Goal: Information Seeking & Learning: Check status

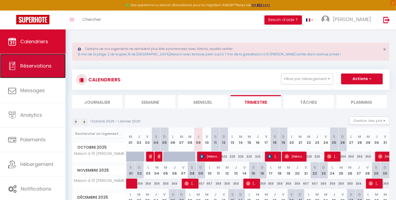
click at [35, 73] on link "Réservations" at bounding box center [33, 66] width 66 height 24
select select "not_cancelled"
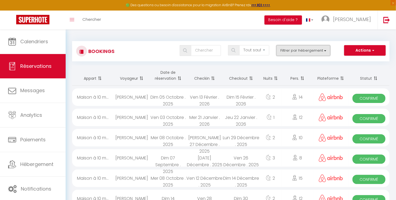
click at [295, 53] on button "Filtrer par hébergement" at bounding box center [303, 50] width 54 height 11
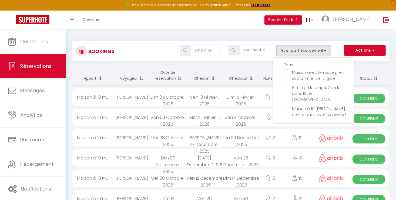
click at [295, 53] on button "Filtrer par hébergement" at bounding box center [303, 50] width 54 height 11
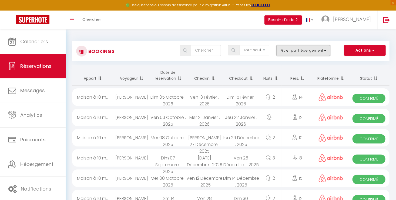
click at [288, 52] on button "Filtrer par hébergement" at bounding box center [303, 50] width 54 height 11
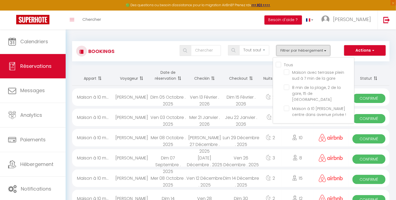
click at [288, 52] on button "Filtrer par hébergement" at bounding box center [303, 50] width 54 height 11
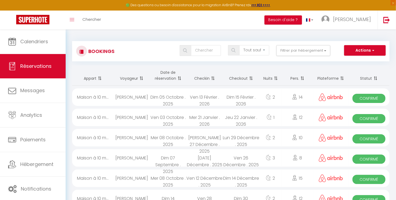
click at [179, 77] on span at bounding box center [178, 78] width 5 height 11
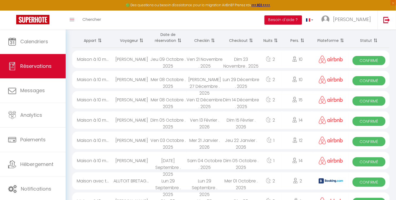
scroll to position [64, 0]
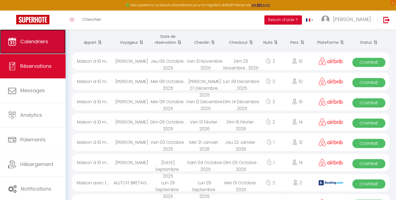
click at [40, 45] on link "Calendriers" at bounding box center [33, 41] width 66 height 24
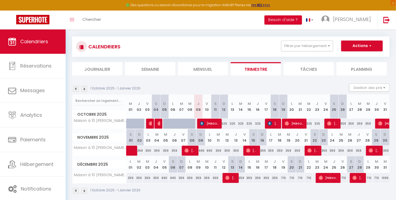
scroll to position [38, 0]
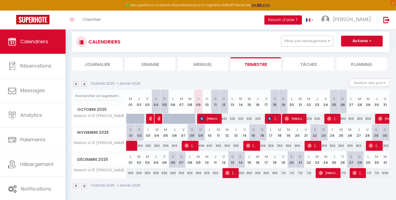
click at [85, 86] on img at bounding box center [84, 84] width 6 height 6
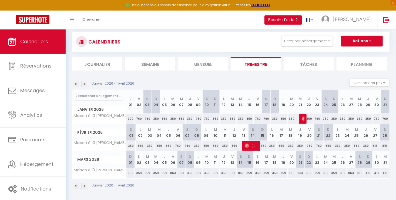
click at [76, 85] on img at bounding box center [76, 84] width 6 height 6
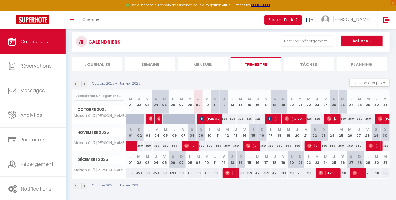
click at [224, 119] on div "325" at bounding box center [223, 119] width 8 height 10
type input "325"
type input "Dim 12 Octobre 2025"
type input "Lun 13 Octobre 2025"
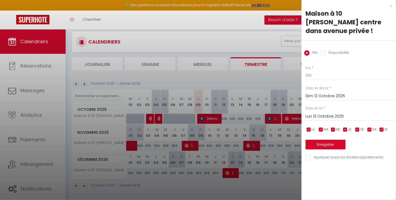
click at [310, 113] on input "Lun 13 Octobre 2025" at bounding box center [350, 116] width 90 height 7
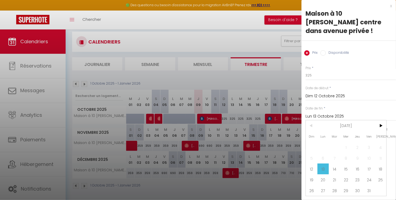
click at [253, 79] on div at bounding box center [198, 100] width 396 height 200
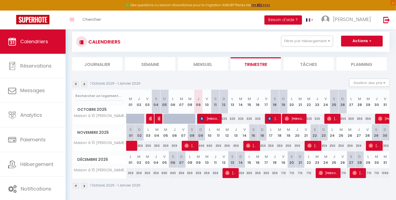
click at [223, 120] on div "325" at bounding box center [223, 119] width 8 height 10
type input "325"
type input "Dim 12 Octobre 2025"
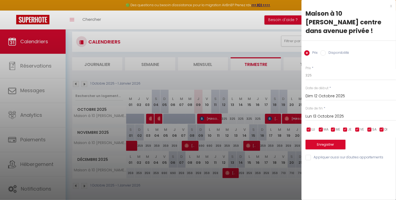
click at [342, 113] on input "Lun 13 Octobre 2025" at bounding box center [350, 116] width 90 height 7
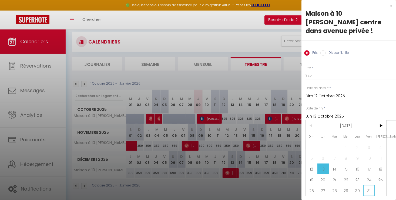
click at [365, 185] on span "31" at bounding box center [369, 190] width 12 height 11
type input "Ven 31 Octobre 2025"
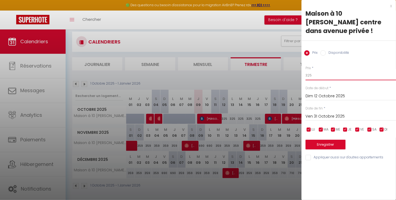
click at [311, 70] on input "325" at bounding box center [350, 75] width 90 height 10
type input "315"
click at [372, 127] on input "checkbox" at bounding box center [368, 129] width 5 height 5
checkbox input "false"
click at [360, 127] on span "VE" at bounding box center [362, 129] width 4 height 5
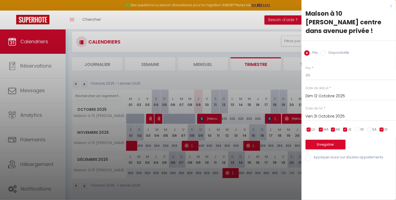
checkbox input "false"
click at [338, 139] on button "Enregistrer" at bounding box center [325, 144] width 40 height 10
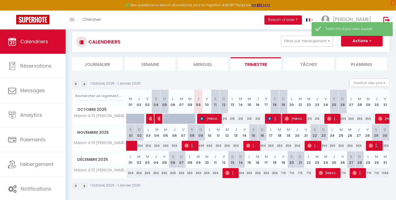
click at [343, 121] on div "359" at bounding box center [342, 119] width 8 height 10
type input "359"
type input "Dim 26 Octobre 2025"
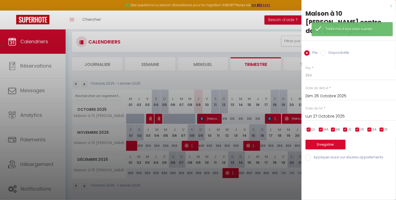
click at [336, 113] on input "Lun 27 Octobre 2025" at bounding box center [350, 116] width 90 height 7
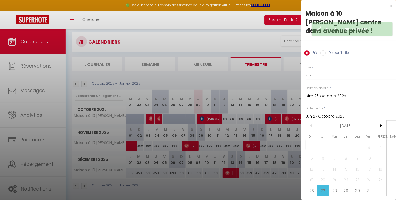
drag, startPoint x: 369, startPoint y: 185, endPoint x: 350, endPoint y: 132, distance: 56.4
click at [369, 185] on span "31" at bounding box center [369, 190] width 12 height 11
type input "Ven 31 Octobre 2025"
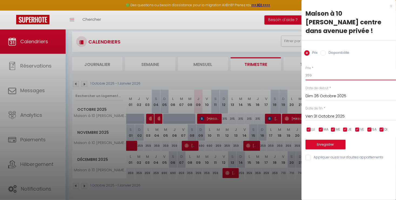
drag, startPoint x: 307, startPoint y: 67, endPoint x: 320, endPoint y: 69, distance: 12.7
click at [320, 70] on input "359" at bounding box center [350, 75] width 90 height 10
type input "315"
click at [331, 139] on button "Enregistrer" at bounding box center [325, 144] width 40 height 10
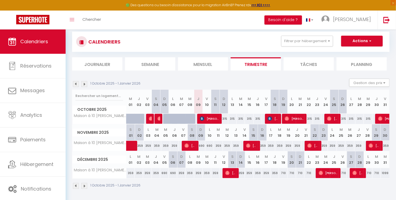
click at [85, 84] on img at bounding box center [84, 84] width 6 height 6
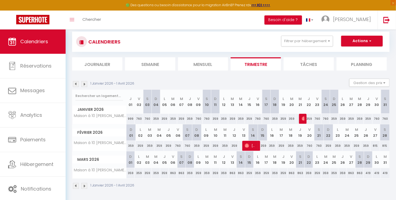
click at [74, 85] on img at bounding box center [76, 84] width 6 height 6
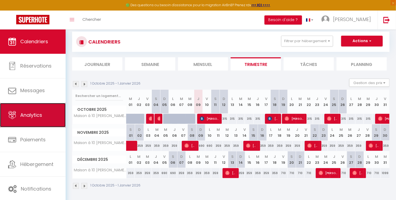
click at [24, 125] on link "Analytics" at bounding box center [33, 115] width 66 height 24
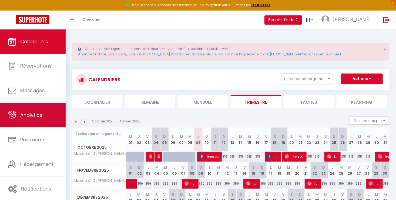
select select "2025"
select select "10"
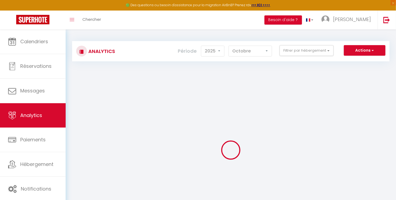
checkbox input "false"
checkbox gare "false"
checkbox St-Nazaire "false"
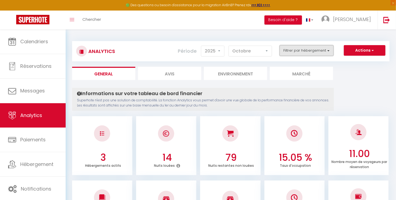
click at [299, 46] on button "Filtrer par hébergement" at bounding box center [306, 50] width 54 height 11
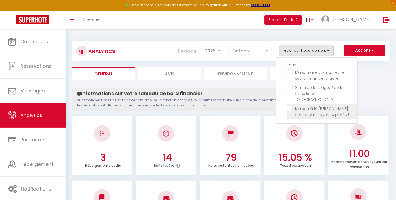
click at [301, 106] on \! "checkbox" at bounding box center [322, 108] width 70 height 5
checkbox \! "true"
checkbox gare "false"
checkbox St-Nazaire "false"
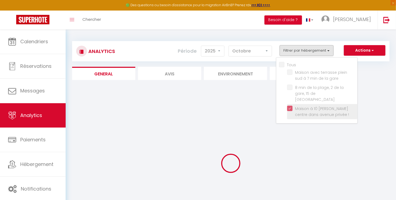
checkbox gare "false"
checkbox St-Nazaire "false"
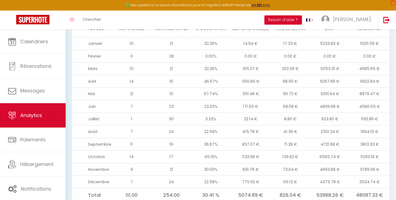
scroll to position [609, 0]
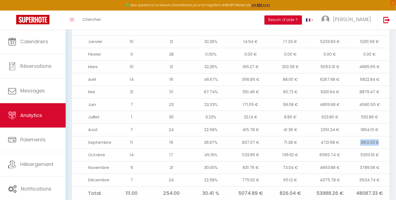
drag, startPoint x: 378, startPoint y: 123, endPoint x: 358, endPoint y: 123, distance: 20.8
click at [358, 136] on td "3813.33 €" at bounding box center [369, 142] width 40 height 13
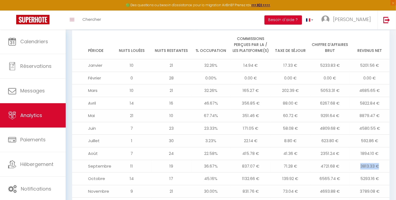
scroll to position [582, 0]
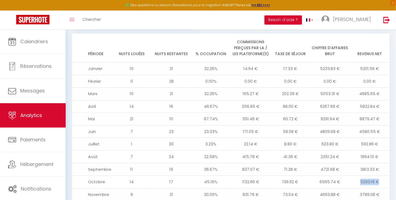
drag, startPoint x: 360, startPoint y: 163, endPoint x: 380, endPoint y: 163, distance: 20.5
click at [380, 175] on td "5293.16 €" at bounding box center [369, 181] width 40 height 13
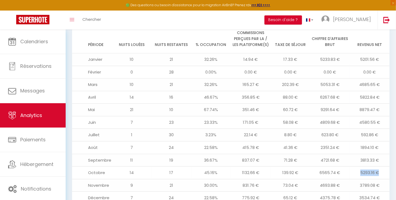
scroll to position [600, 0]
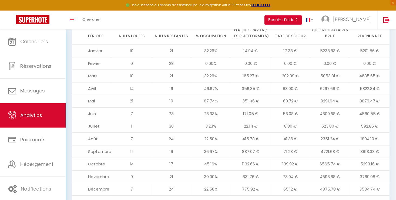
click at [356, 183] on td "3534.74 €" at bounding box center [369, 189] width 40 height 13
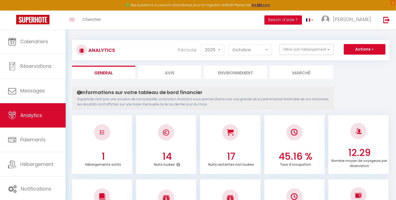
scroll to position [0, 0]
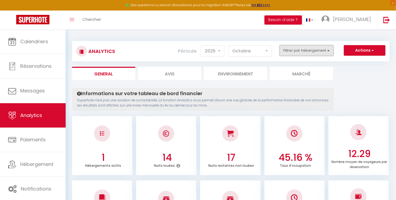
click at [316, 53] on button "Filtrer par hébergement" at bounding box center [306, 50] width 54 height 11
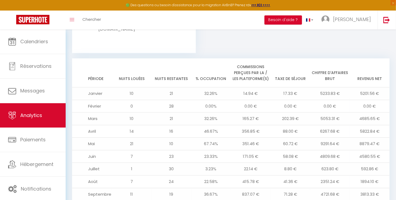
scroll to position [584, 0]
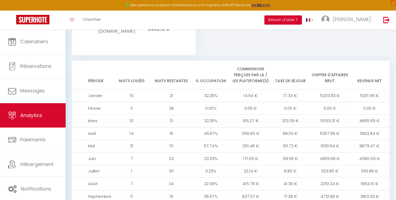
click at [275, 165] on td "8.80 €" at bounding box center [290, 171] width 40 height 13
